Goal: Check status: Check status

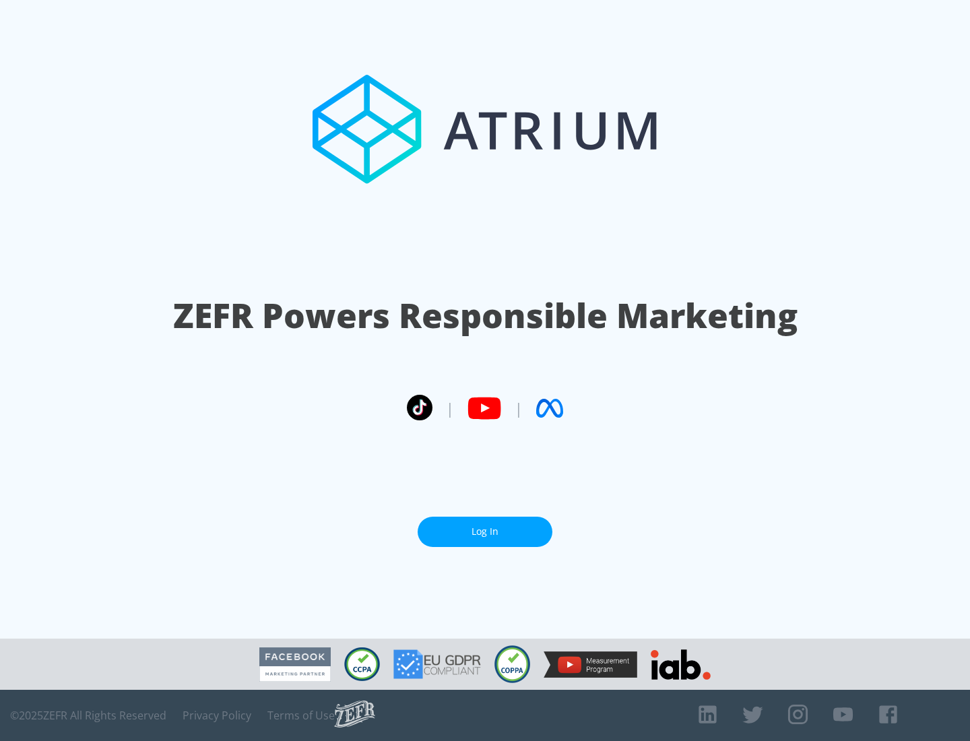
click at [485, 531] on link "Log In" at bounding box center [485, 532] width 135 height 30
